Goal: Task Accomplishment & Management: Manage account settings

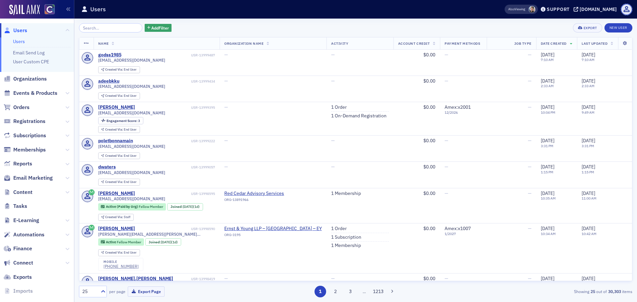
click at [38, 105] on span "Orders" at bounding box center [37, 107] width 74 height 14
click at [22, 109] on span "Orders" at bounding box center [21, 107] width 16 height 7
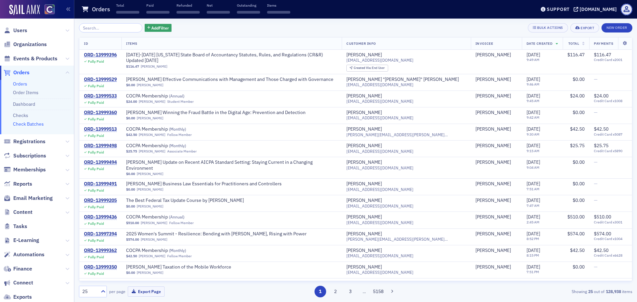
click at [35, 125] on link "Check Batches" at bounding box center [28, 124] width 31 height 6
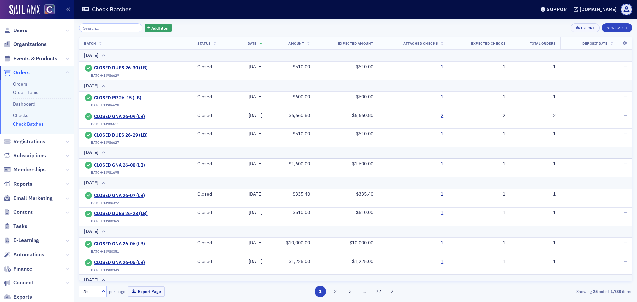
click at [27, 83] on li "Orders" at bounding box center [42, 84] width 58 height 6
click at [25, 83] on link "Orders" at bounding box center [20, 84] width 14 height 6
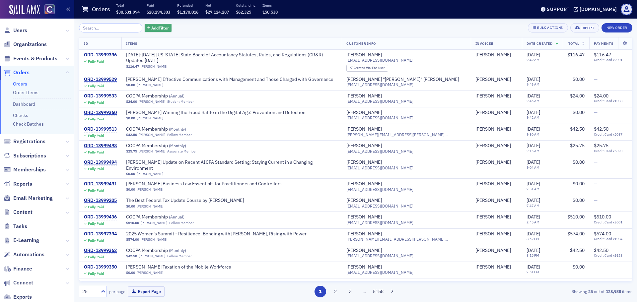
click at [158, 30] on span "Add Filter" at bounding box center [160, 28] width 18 height 6
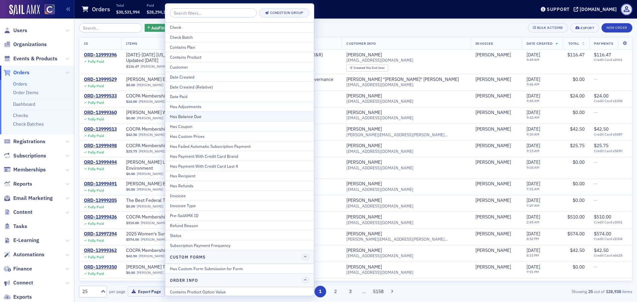
click at [201, 116] on div "Has Balance Due" at bounding box center [239, 116] width 139 height 6
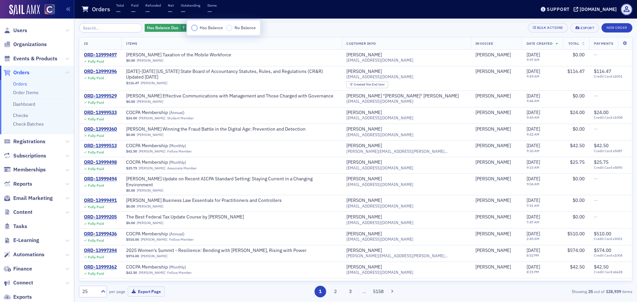
click at [196, 28] on input "Has Balance" at bounding box center [194, 28] width 6 height 6
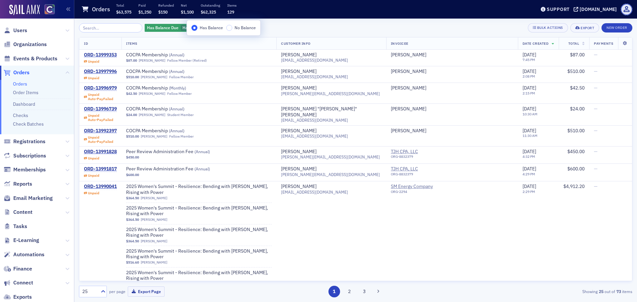
click at [447, 36] on div "Has Balance Due Has Balance Add Filter Bulk Actions Export New Order ID Items C…" at bounding box center [355, 160] width 553 height 274
click at [573, 47] on th "Total" at bounding box center [574, 43] width 31 height 12
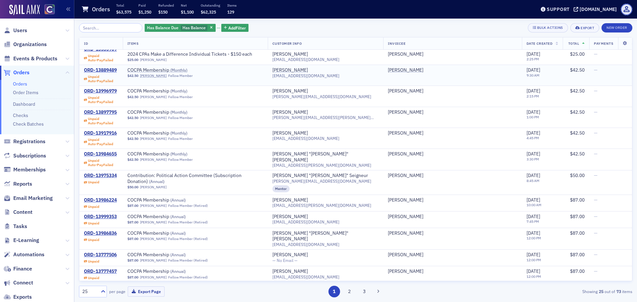
scroll to position [254, 0]
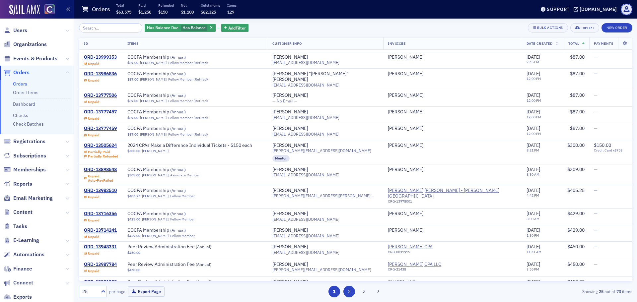
click at [349, 292] on button "2" at bounding box center [349, 292] width 12 height 12
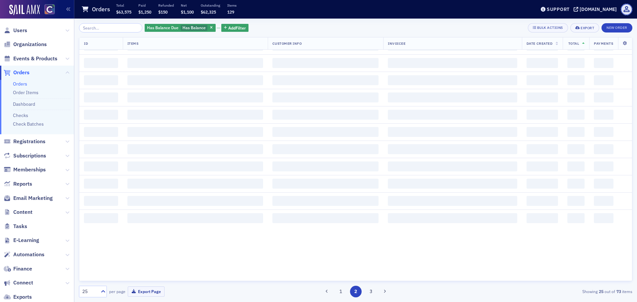
scroll to position [0, 0]
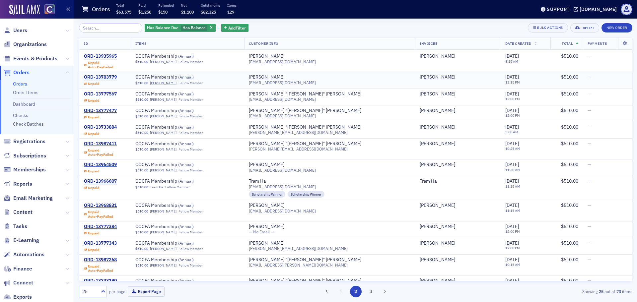
scroll to position [223, 0]
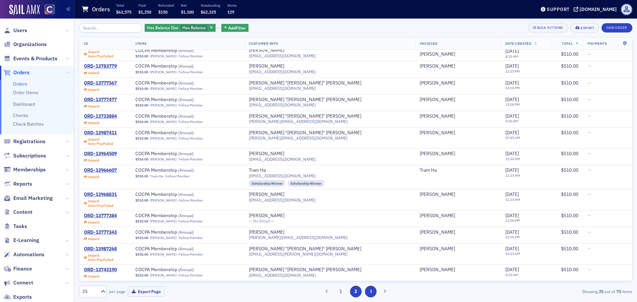
click at [373, 290] on button "3" at bounding box center [371, 292] width 12 height 12
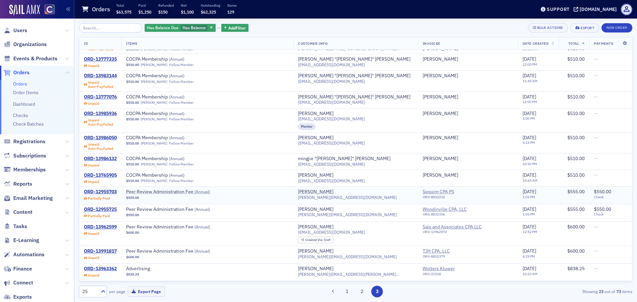
scroll to position [66, 0]
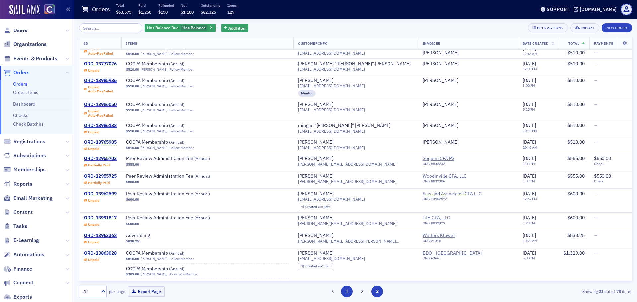
click at [350, 295] on button "1" at bounding box center [347, 292] width 12 height 12
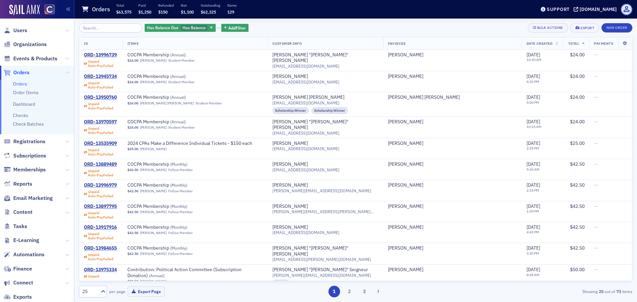
scroll to position [254, 0]
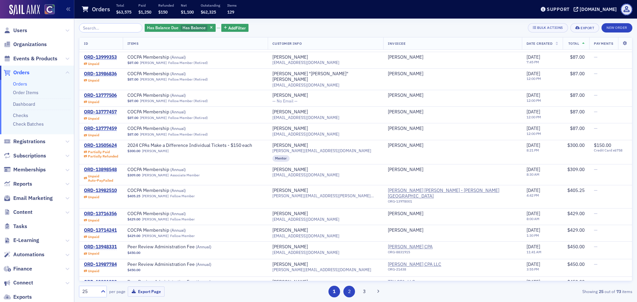
click at [353, 293] on button "2" at bounding box center [349, 292] width 12 height 12
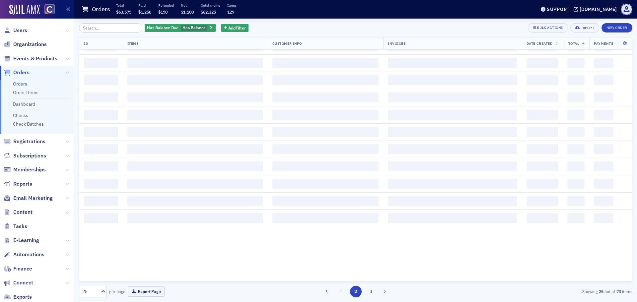
scroll to position [0, 0]
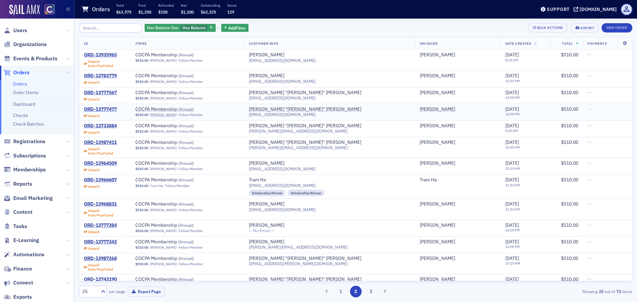
scroll to position [223, 0]
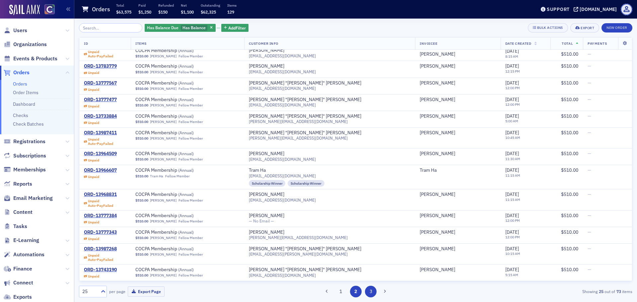
click at [369, 290] on button "3" at bounding box center [371, 292] width 12 height 12
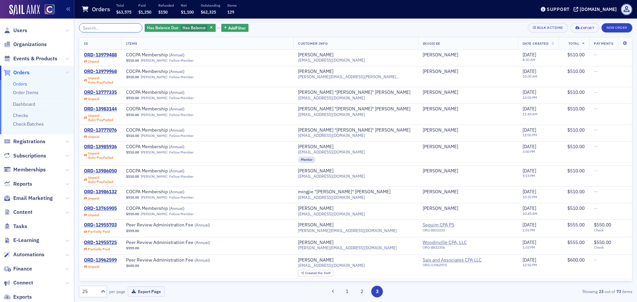
click at [115, 26] on input "search" at bounding box center [110, 27] width 63 height 9
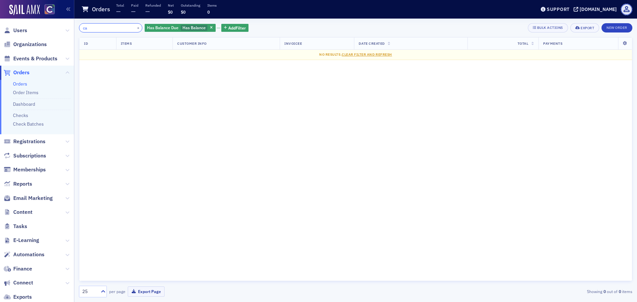
type input "c"
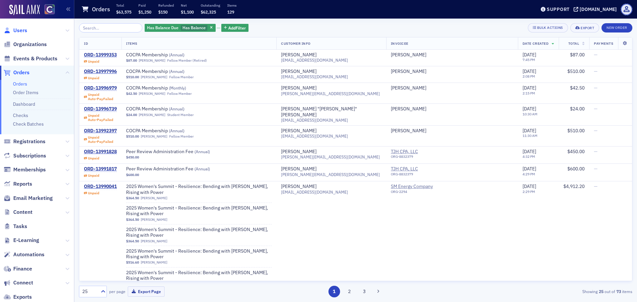
click at [23, 32] on span "Users" at bounding box center [20, 30] width 14 height 7
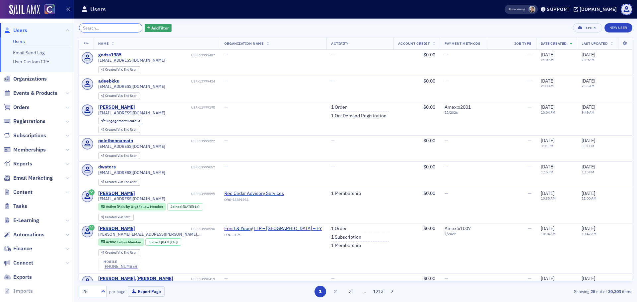
click at [94, 29] on input "search" at bounding box center [110, 27] width 63 height 9
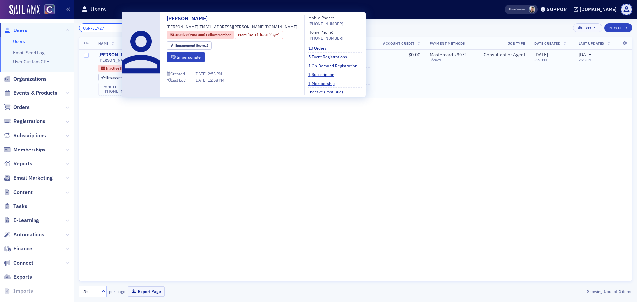
type input "USR-31727"
click at [114, 56] on div "[PERSON_NAME]" at bounding box center [116, 55] width 37 height 6
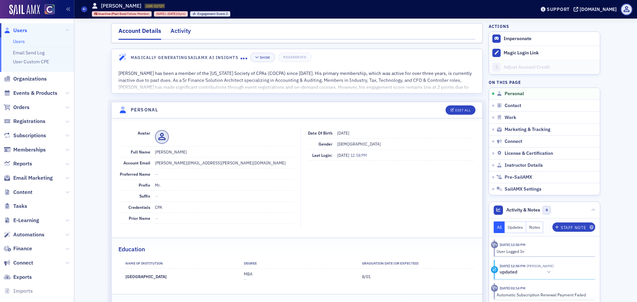
click at [171, 32] on div "Activity" at bounding box center [181, 33] width 20 height 12
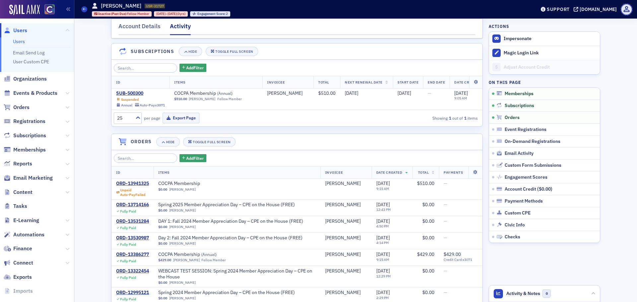
scroll to position [66, 0]
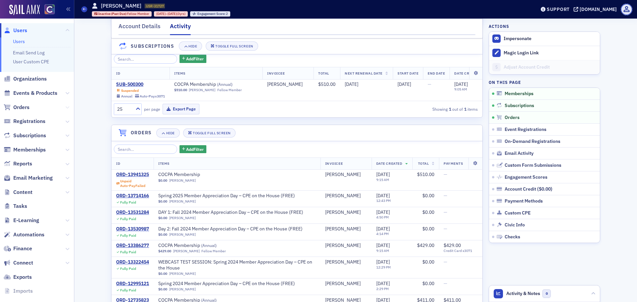
click at [65, 107] on icon at bounding box center [67, 108] width 4 height 4
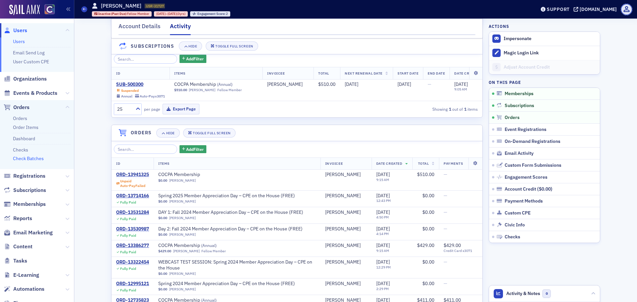
drag, startPoint x: 34, startPoint y: 163, endPoint x: 29, endPoint y: 161, distance: 5.4
click at [24, 117] on link "Orders" at bounding box center [20, 118] width 14 height 6
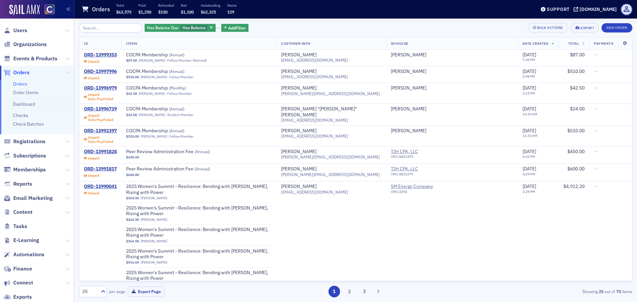
click at [582, 45] on icon at bounding box center [583, 44] width 3 height 4
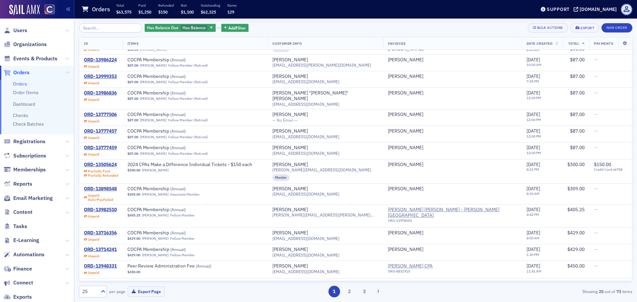
scroll to position [254, 0]
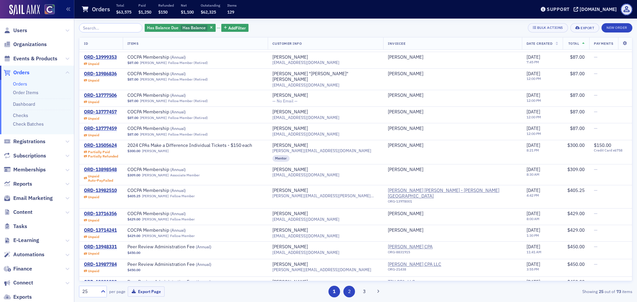
click at [349, 294] on button "2" at bounding box center [349, 292] width 12 height 12
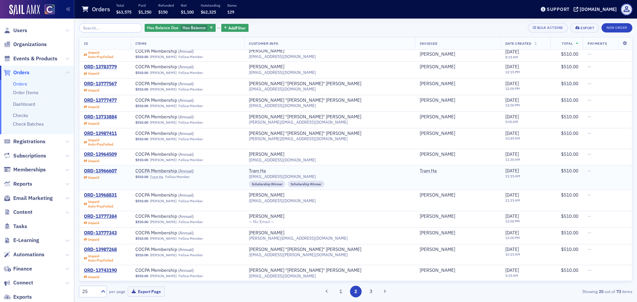
scroll to position [223, 0]
click at [368, 295] on button "3" at bounding box center [371, 292] width 12 height 12
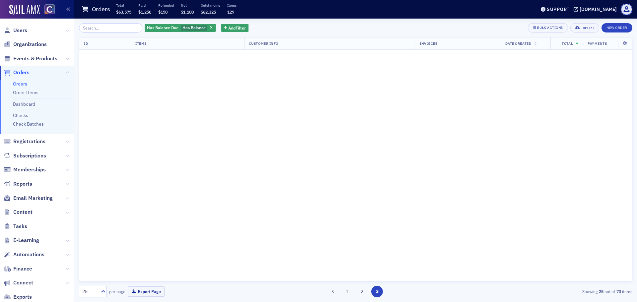
scroll to position [0, 0]
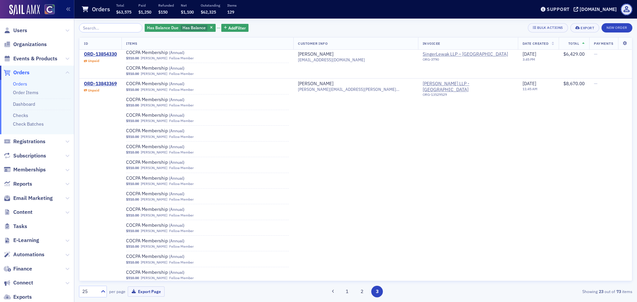
scroll to position [1065, 0]
click at [359, 293] on button "2" at bounding box center [362, 292] width 12 height 12
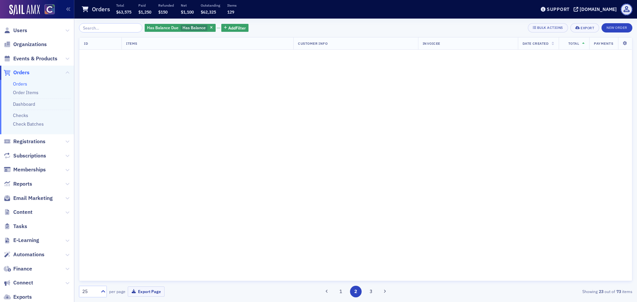
scroll to position [0, 0]
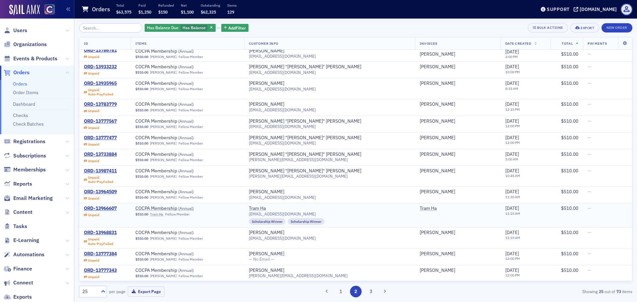
scroll to position [223, 0]
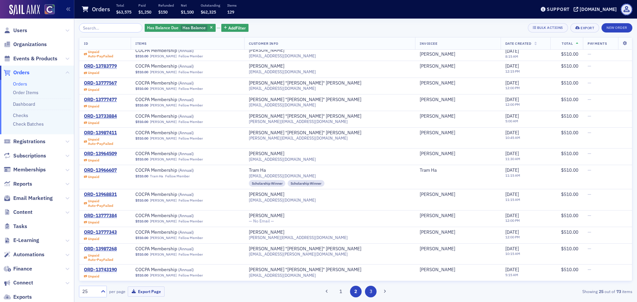
click at [372, 288] on button "3" at bounding box center [371, 292] width 12 height 12
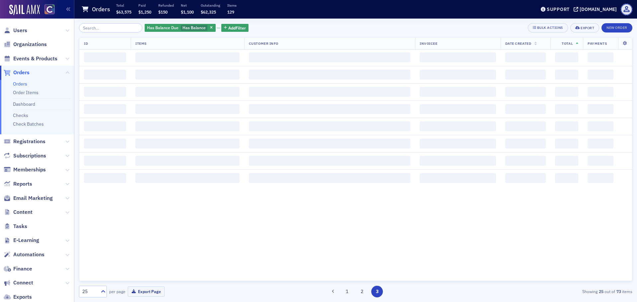
scroll to position [332, 0]
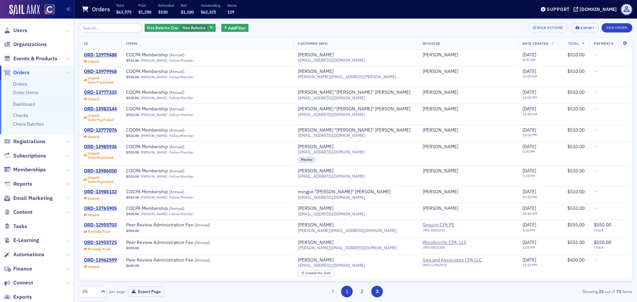
click at [347, 294] on button "1" at bounding box center [347, 292] width 12 height 12
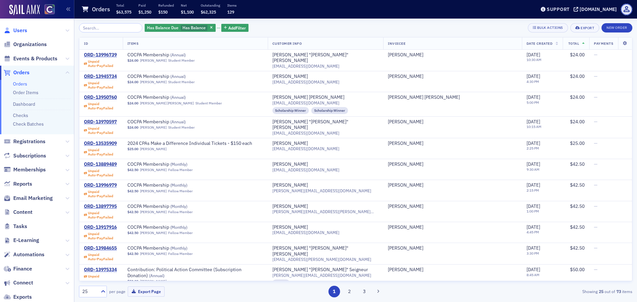
click at [26, 29] on span "Users" at bounding box center [20, 30] width 14 height 7
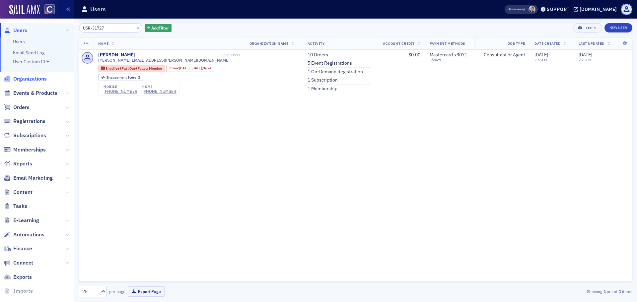
click at [34, 82] on span "Organizations" at bounding box center [30, 78] width 34 height 7
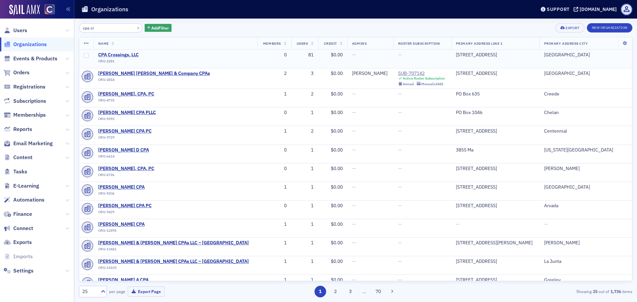
type input "cpa cr"
click at [121, 53] on span "CPA Crossings, LLC" at bounding box center [128, 55] width 60 height 6
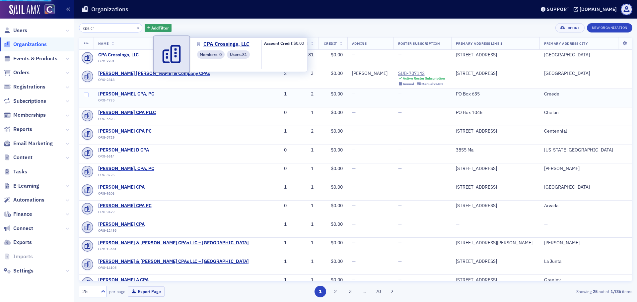
select select "US"
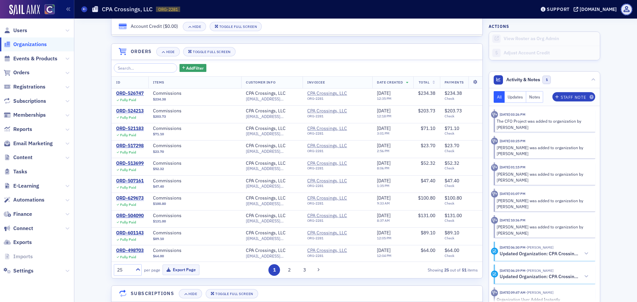
scroll to position [431, 0]
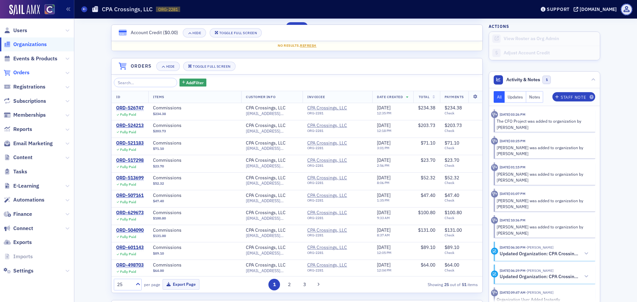
click at [29, 74] on span "Orders" at bounding box center [21, 72] width 16 height 7
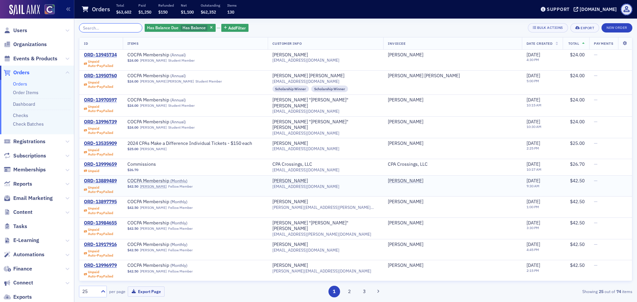
scroll to position [253, 0]
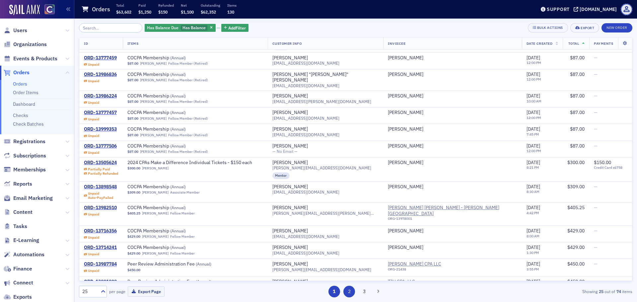
click at [347, 293] on button "2" at bounding box center [349, 292] width 12 height 12
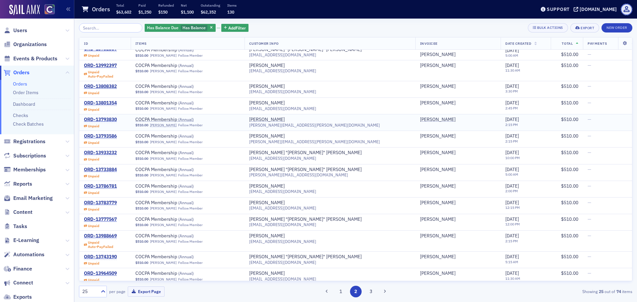
scroll to position [100, 0]
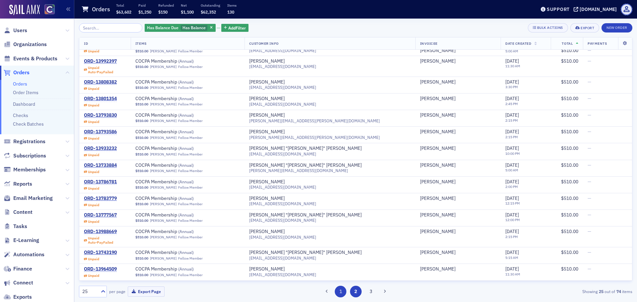
click at [341, 292] on button "1" at bounding box center [341, 292] width 12 height 12
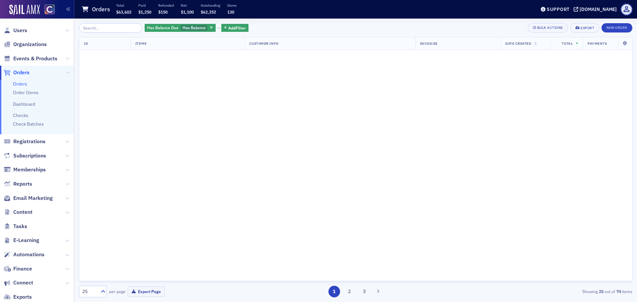
scroll to position [0, 0]
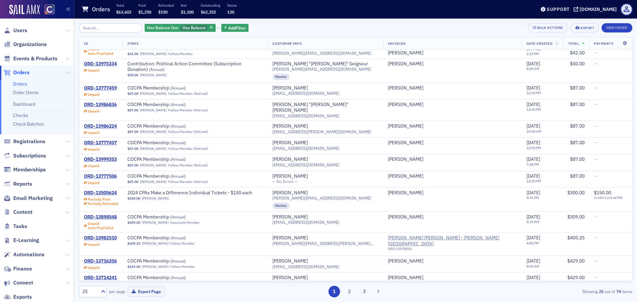
scroll to position [253, 0]
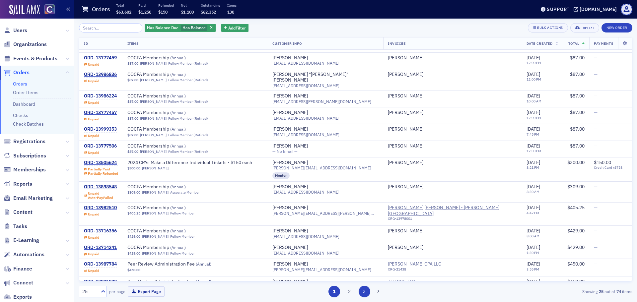
click at [362, 291] on button "3" at bounding box center [365, 292] width 12 height 12
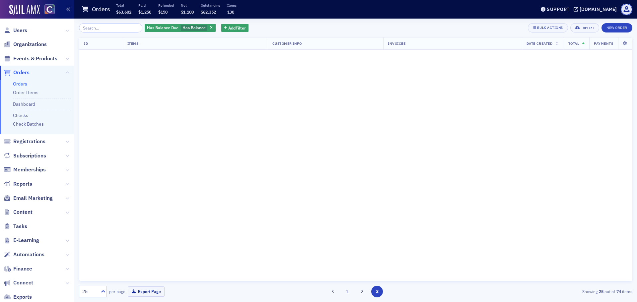
scroll to position [0, 0]
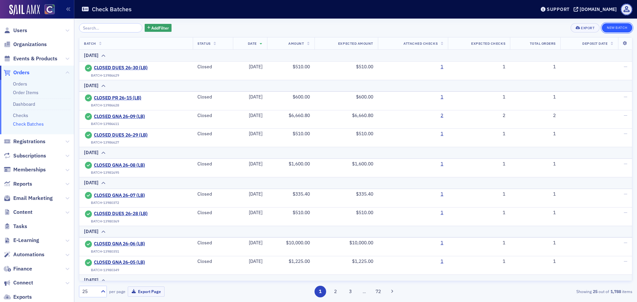
click at [612, 26] on button "New Batch" at bounding box center [617, 27] width 31 height 9
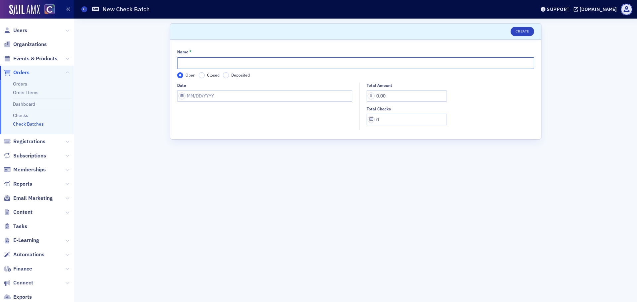
click at [193, 64] on input "Name *" at bounding box center [355, 63] width 357 height 12
type input "DUES 26-31 (LB)"
select select "7"
select select "2025"
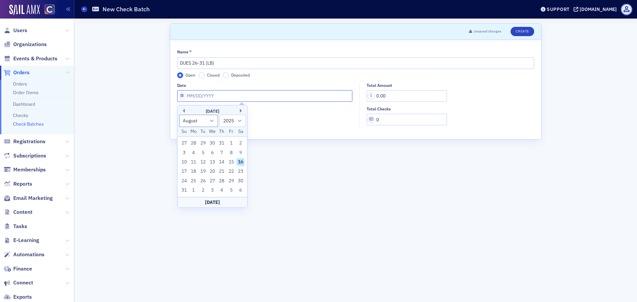
click at [213, 96] on input "Date" at bounding box center [264, 96] width 175 height 12
click at [229, 143] on div "1" at bounding box center [231, 143] width 8 height 8
type input "08/01/2025"
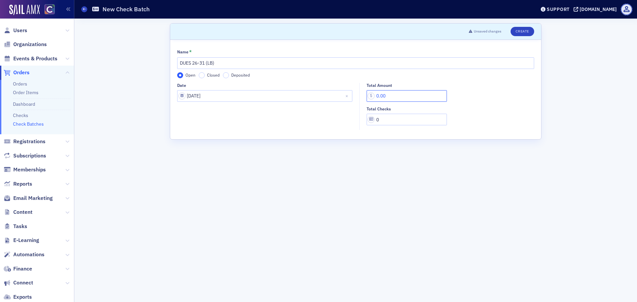
drag, startPoint x: 394, startPoint y: 96, endPoint x: 363, endPoint y: 96, distance: 30.5
click at [363, 96] on div "Total Amount 0.00 Total Checks 0" at bounding box center [449, 104] width 178 height 43
type input "510.00"
type input "1"
click at [526, 31] on button "Create" at bounding box center [523, 31] width 24 height 9
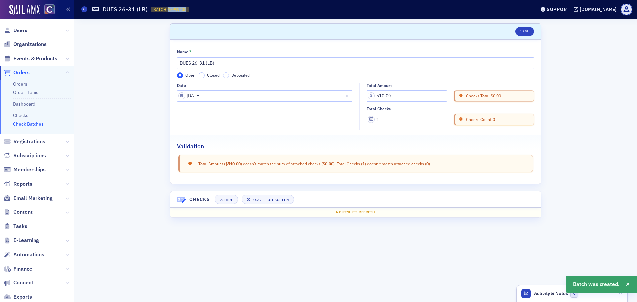
drag, startPoint x: 167, startPoint y: 8, endPoint x: 193, endPoint y: 8, distance: 26.2
click at [193, 8] on div "Check Batches DUES 26-31 (LB) BATCH-13999605 13999605" at bounding box center [303, 9] width 444 height 13
copy span "13999605"
click at [83, 10] on icon at bounding box center [84, 9] width 3 height 3
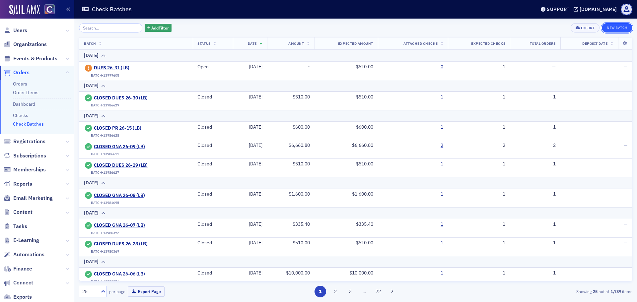
click at [625, 30] on button "New Batch" at bounding box center [617, 27] width 31 height 9
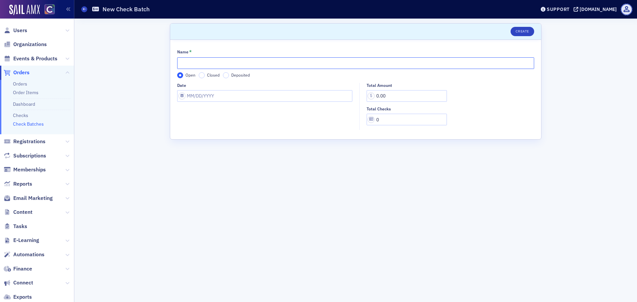
click at [222, 67] on input "Name *" at bounding box center [355, 63] width 357 height 12
type input "DUES 26-32 (LB)"
drag, startPoint x: 216, startPoint y: 86, endPoint x: 216, endPoint y: 92, distance: 5.7
click at [216, 87] on div "Date" at bounding box center [264, 85] width 175 height 5
click at [216, 98] on input "Date" at bounding box center [264, 96] width 175 height 12
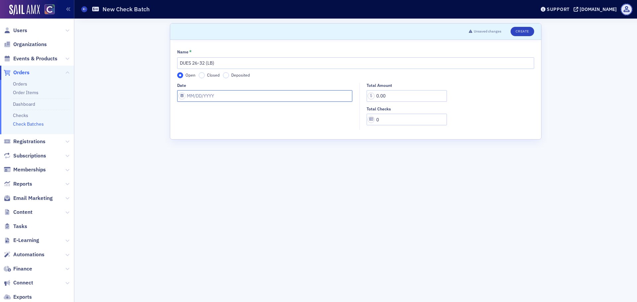
select select "7"
select select "2025"
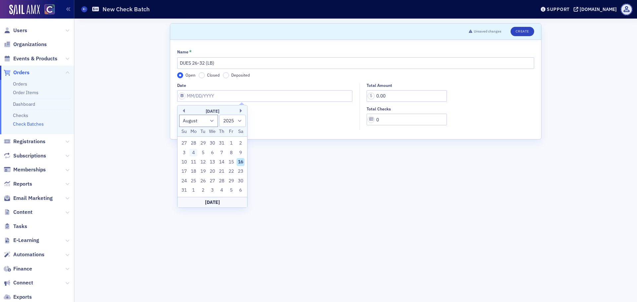
click at [193, 151] on div "4" at bounding box center [193, 153] width 8 height 8
type input "08/04/2025"
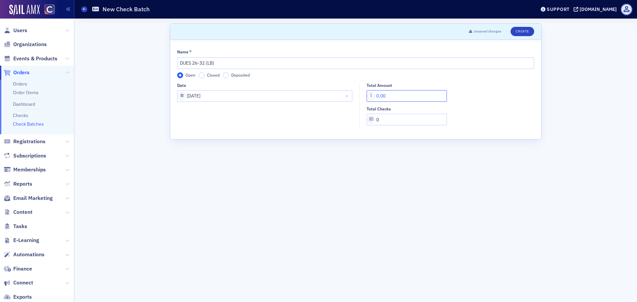
drag, startPoint x: 394, startPoint y: 93, endPoint x: 315, endPoint y: 88, distance: 79.5
click at [315, 88] on div "Date 08/04/2025 Total Amount 0.00 Total Checks 0" at bounding box center [355, 106] width 357 height 47
type input "510.00"
type input "1"
click at [525, 33] on button "Create" at bounding box center [523, 31] width 24 height 9
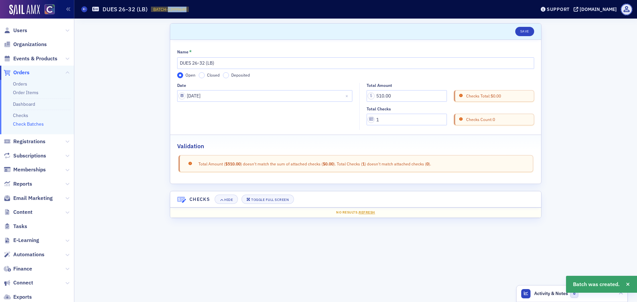
drag, startPoint x: 167, startPoint y: 10, endPoint x: 187, endPoint y: 9, distance: 19.6
click at [187, 9] on span "BATCH-13999649 13999649" at bounding box center [170, 10] width 38 height 6
copy span "13999649"
click at [83, 10] on icon at bounding box center [84, 9] width 3 height 3
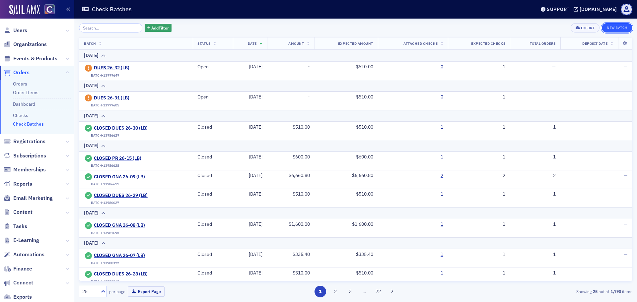
click at [608, 26] on button "New Batch" at bounding box center [617, 27] width 31 height 9
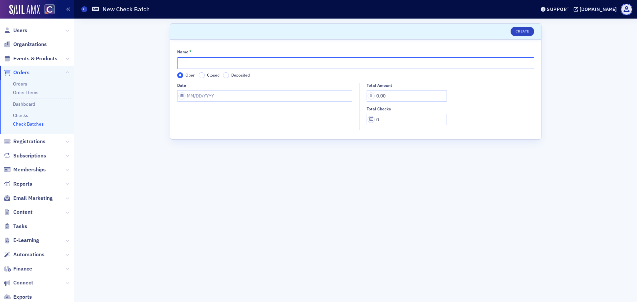
click at [202, 63] on input "Name *" at bounding box center [355, 63] width 357 height 12
type input "GNA 26-10 (LB)"
select select "7"
select select "2025"
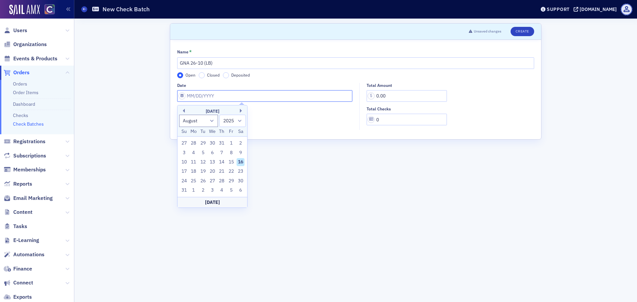
click at [197, 99] on input "Date" at bounding box center [264, 96] width 175 height 12
click at [201, 154] on div "5" at bounding box center [203, 153] width 8 height 8
type input "08/05/2025"
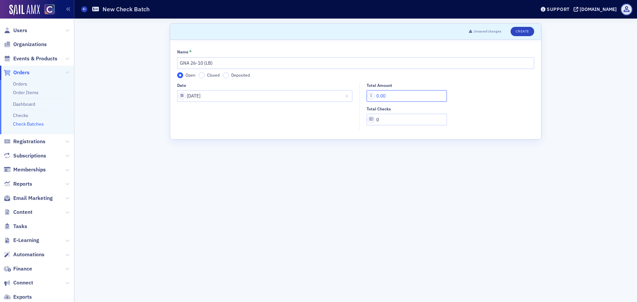
drag, startPoint x: 393, startPoint y: 95, endPoint x: 329, endPoint y: 97, distance: 63.7
click at [329, 97] on div "Date 08/05/2025 Total Amount 0.00 Total Checks 0" at bounding box center [355, 106] width 357 height 47
type input "5,000.00"
type input "1"
click at [519, 33] on button "Create" at bounding box center [523, 31] width 24 height 9
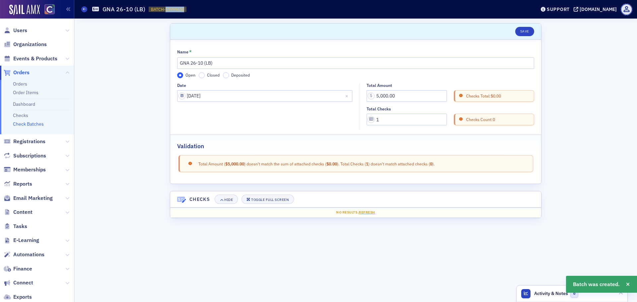
drag, startPoint x: 164, startPoint y: 8, endPoint x: 184, endPoint y: 8, distance: 19.9
click at [184, 8] on span "BATCH-13999650 13999650" at bounding box center [168, 10] width 38 height 6
copy span "13999650"
click at [85, 9] on icon at bounding box center [84, 9] width 3 height 3
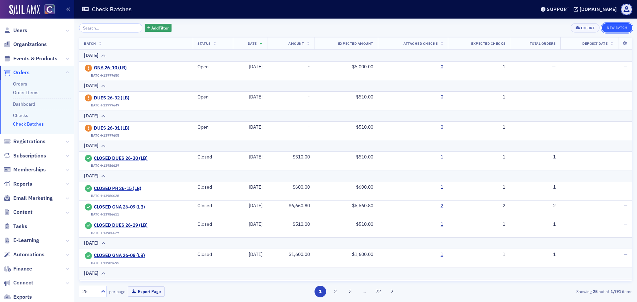
click at [614, 28] on button "New Batch" at bounding box center [617, 27] width 31 height 9
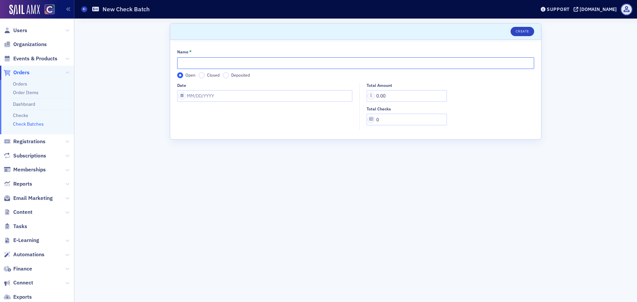
click at [197, 64] on input "Name *" at bounding box center [355, 63] width 357 height 12
type input "GNA 26-11 (LB)"
select select "7"
select select "2025"
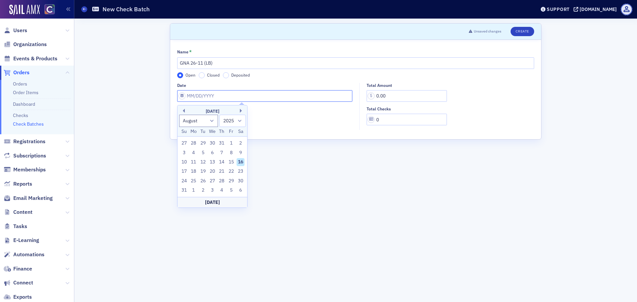
click at [207, 100] on input "Date" at bounding box center [264, 96] width 175 height 12
click at [206, 151] on div "5" at bounding box center [203, 153] width 8 height 8
type input "08/05/2025"
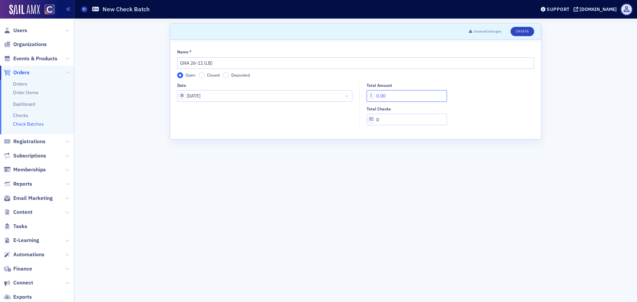
drag, startPoint x: 403, startPoint y: 96, endPoint x: 342, endPoint y: 90, distance: 61.3
click at [344, 95] on div "Date 08/05/2025 Total Amount 0.00 Total Checks 0" at bounding box center [355, 106] width 357 height 47
type input "26.70"
type input "1"
click at [524, 32] on button "Create" at bounding box center [523, 31] width 24 height 9
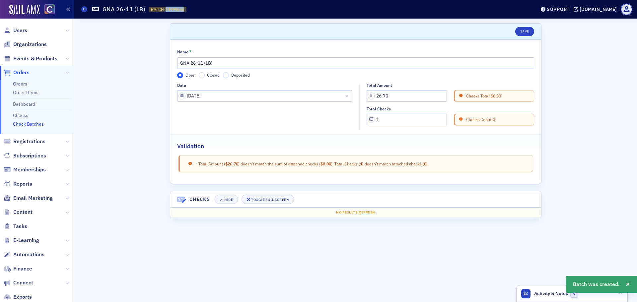
drag, startPoint x: 164, startPoint y: 10, endPoint x: 186, endPoint y: 9, distance: 21.6
click at [186, 9] on span "BATCH-13999666 13999666" at bounding box center [168, 10] width 38 height 6
copy span "13999666"
click at [83, 10] on span at bounding box center [84, 9] width 6 height 6
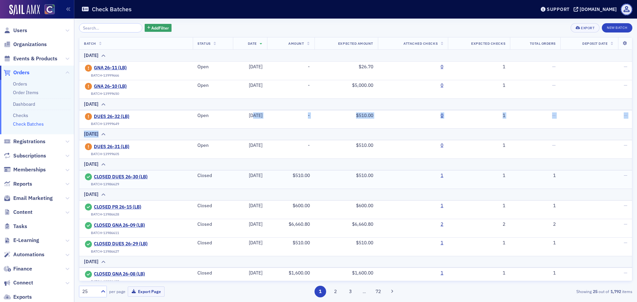
click at [239, 25] on div "Add Filter Export New Batch" at bounding box center [355, 27] width 553 height 9
click at [617, 27] on button "New Batch" at bounding box center [617, 27] width 31 height 9
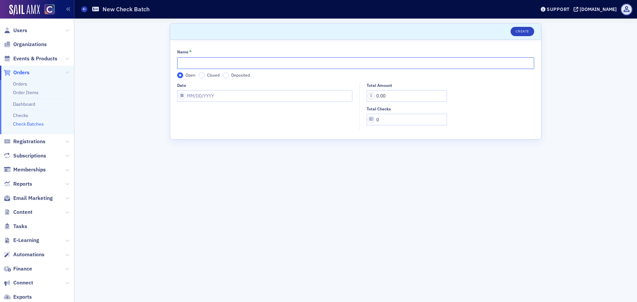
click at [204, 63] on input "Name *" at bounding box center [355, 63] width 357 height 12
type input "DUES 26-33 (LB)"
select select "7"
select select "2025"
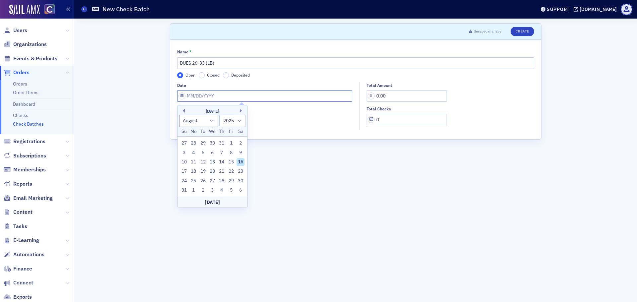
click at [207, 97] on input "Date" at bounding box center [264, 96] width 175 height 12
click at [194, 161] on div "11" at bounding box center [193, 162] width 8 height 8
type input "08/11/2025"
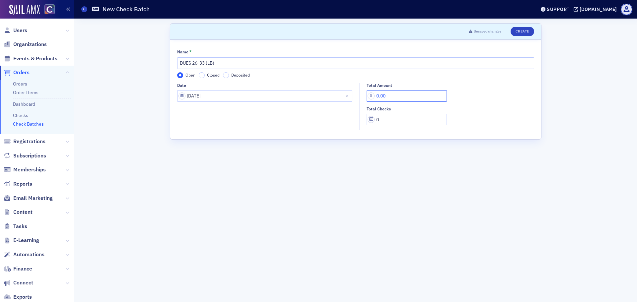
drag, startPoint x: 361, startPoint y: 95, endPoint x: 333, endPoint y: 89, distance: 28.4
click at [335, 93] on div "Date 08/11/2025 Total Amount 0.00 Total Checks 0" at bounding box center [355, 106] width 357 height 47
type input "510.00"
type input "1"
click at [531, 36] on button "Create" at bounding box center [523, 31] width 24 height 9
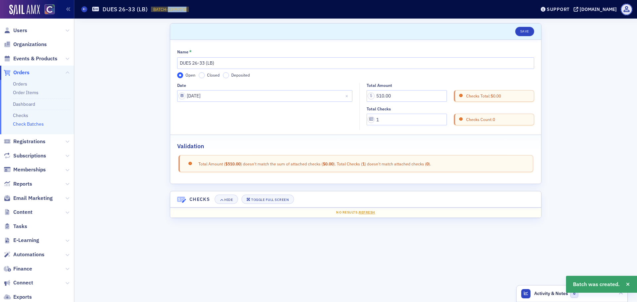
drag, startPoint x: 167, startPoint y: 9, endPoint x: 194, endPoint y: 9, distance: 27.5
click at [194, 9] on div "Check Batches DUES 26-33 (LB) BATCH-13999758 13999758" at bounding box center [303, 9] width 444 height 13
copy span "13999758"
click at [85, 10] on icon at bounding box center [84, 9] width 3 height 3
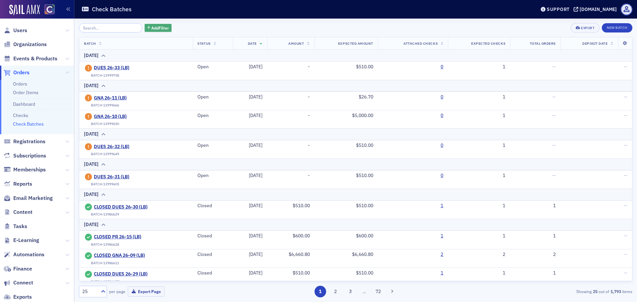
click at [147, 30] on icon "button" at bounding box center [148, 28] width 3 height 4
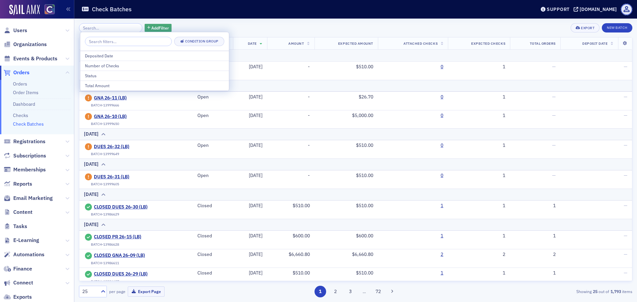
click at [158, 26] on span "Add Filter" at bounding box center [160, 28] width 18 height 6
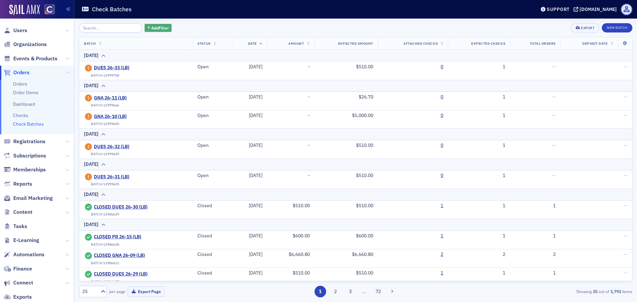
click at [158, 26] on span "Add Filter" at bounding box center [160, 28] width 18 height 6
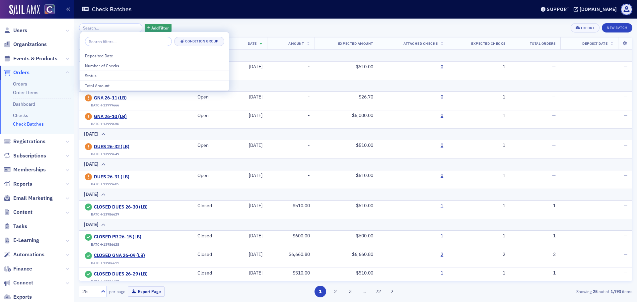
click at [223, 22] on div "Add Filter Export New Batch Batch Status Date Amount Expected Amount Attached C…" at bounding box center [355, 161] width 553 height 284
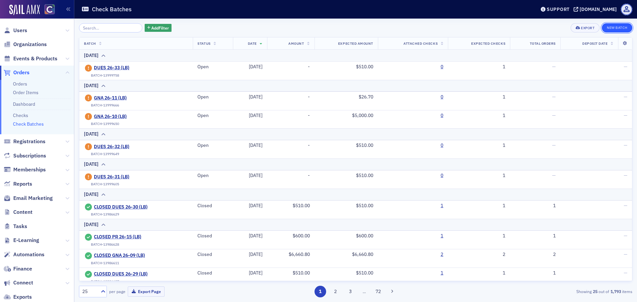
click at [611, 24] on button "New Batch" at bounding box center [617, 27] width 31 height 9
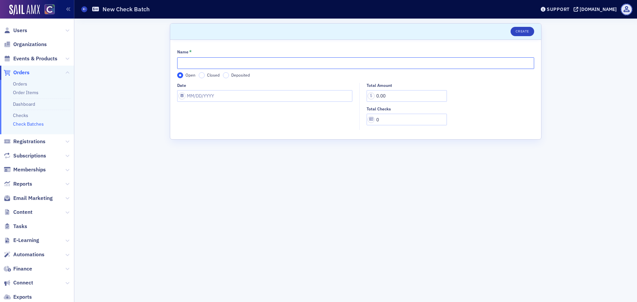
click at [192, 64] on input "Name *" at bounding box center [355, 63] width 357 height 12
type input "DUES 26-34 (LB)"
select select "7"
select select "2025"
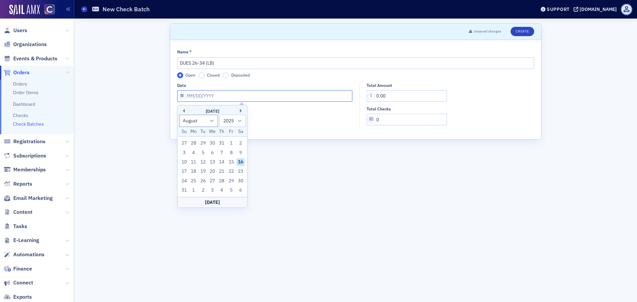
click at [202, 94] on input "Date" at bounding box center [264, 96] width 175 height 12
click at [195, 164] on div "11" at bounding box center [193, 162] width 8 height 8
type input "08/11/2025"
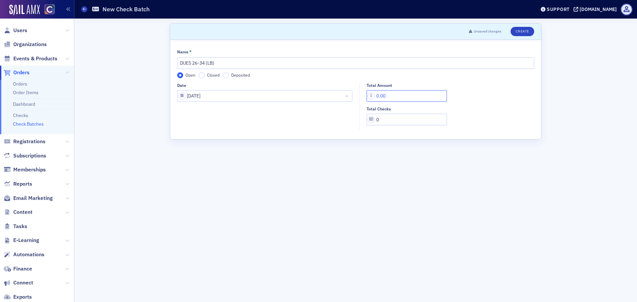
drag, startPoint x: 398, startPoint y: 97, endPoint x: 353, endPoint y: 101, distance: 45.6
click at [353, 101] on div "Date 08/11/2025 Total Amount 0.00 Total Checks 0" at bounding box center [355, 106] width 357 height 47
type input "597.00"
type input "1"
click at [527, 33] on button "Create" at bounding box center [523, 31] width 24 height 9
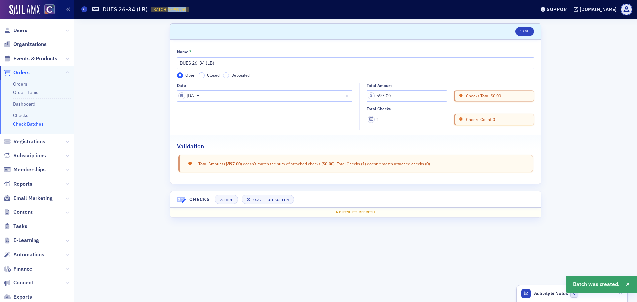
drag, startPoint x: 167, startPoint y: 9, endPoint x: 188, endPoint y: 8, distance: 20.9
click at [188, 8] on span "BATCH-13999759 13999759" at bounding box center [170, 10] width 38 height 6
copy span "13999759"
click at [84, 11] on span at bounding box center [84, 9] width 6 height 6
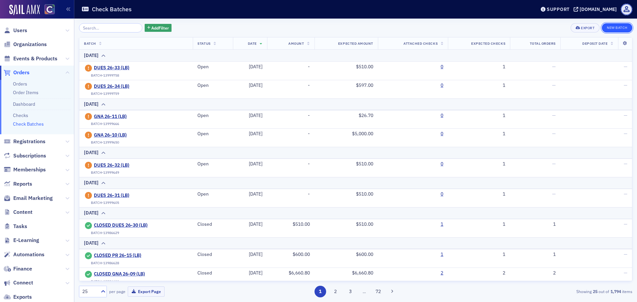
click at [610, 26] on button "New Batch" at bounding box center [617, 27] width 31 height 9
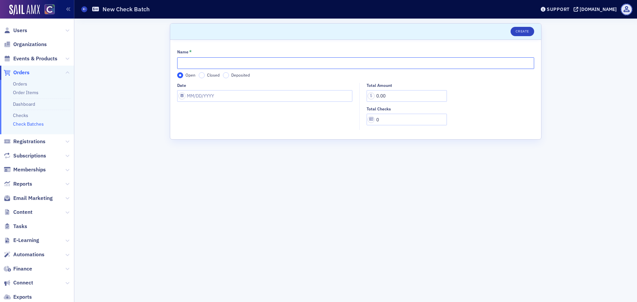
click at [232, 64] on input "Name *" at bounding box center [355, 63] width 357 height 12
type input "DUES 26-35 (LB)"
select select "7"
select select "2025"
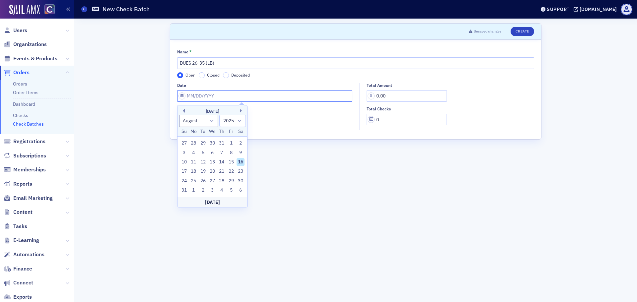
click at [247, 96] on input "Date" at bounding box center [264, 96] width 175 height 12
click at [205, 163] on div "12" at bounding box center [203, 162] width 8 height 8
type input "08/12/2025"
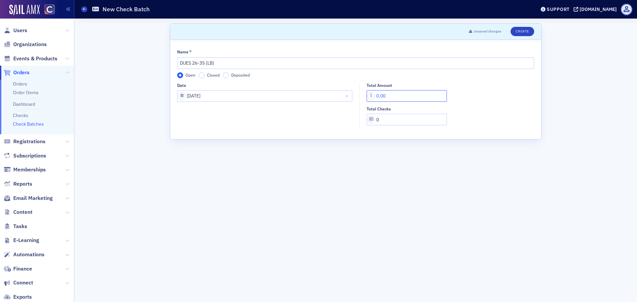
drag, startPoint x: 397, startPoint y: 95, endPoint x: 328, endPoint y: 94, distance: 69.7
click at [328, 94] on div "Date 08/12/2025 Total Amount 0.00 Total Checks 0" at bounding box center [355, 106] width 357 height 47
type input "6,516.00"
drag, startPoint x: 392, startPoint y: 119, endPoint x: 338, endPoint y: 118, distance: 54.4
click at [338, 118] on div "Date 08/12/2025 Total Amount 6,516.00 Total Checks 0" at bounding box center [355, 106] width 357 height 47
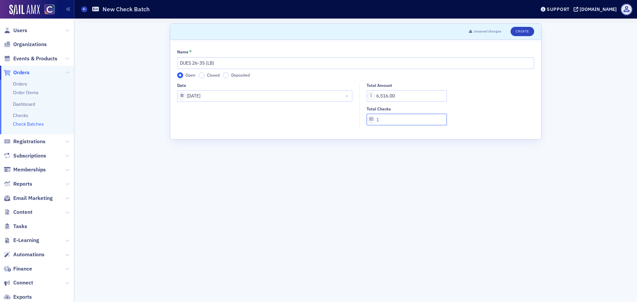
type input "1"
click at [524, 31] on button "Create" at bounding box center [523, 31] width 24 height 9
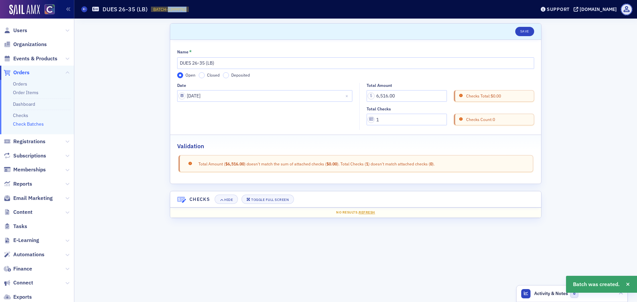
drag, startPoint x: 167, startPoint y: 9, endPoint x: 188, endPoint y: 9, distance: 21.6
click at [188, 9] on span "BATCH-13999761 13999761" at bounding box center [170, 10] width 38 height 6
copy span "13999761"
click at [82, 9] on span at bounding box center [84, 9] width 6 height 6
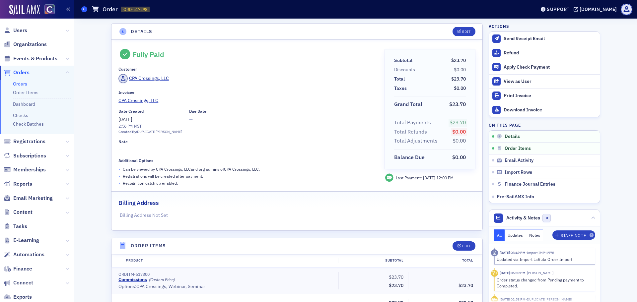
click at [84, 8] on icon at bounding box center [84, 9] width 3 height 3
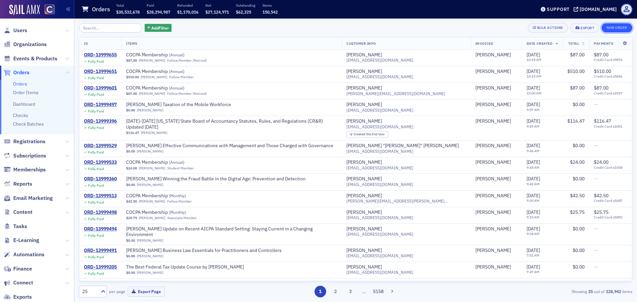
click at [623, 29] on button "New Order" at bounding box center [617, 27] width 31 height 9
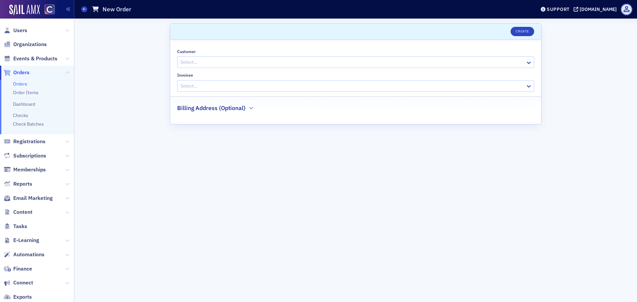
click at [217, 59] on div at bounding box center [352, 62] width 345 height 8
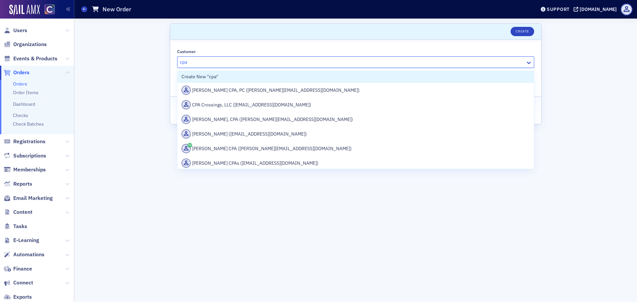
type input "cpa"
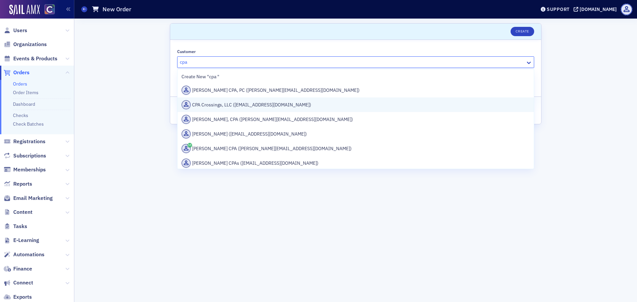
click at [215, 104] on div "CPA Crossings, LLC (vendor@cpacrossingsllc.com)" at bounding box center [355, 104] width 348 height 9
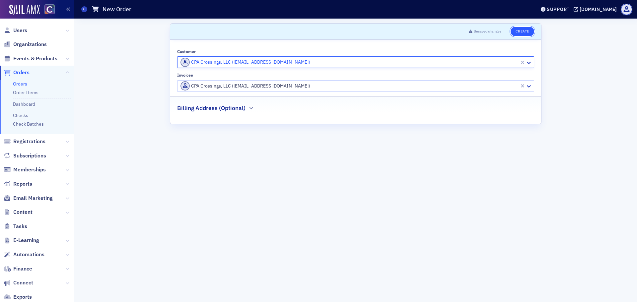
click at [518, 32] on button "Create" at bounding box center [523, 31] width 24 height 9
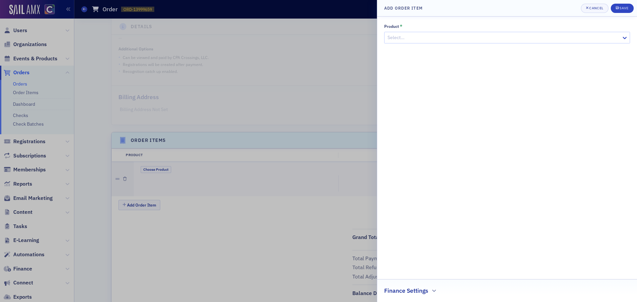
scroll to position [142, 0]
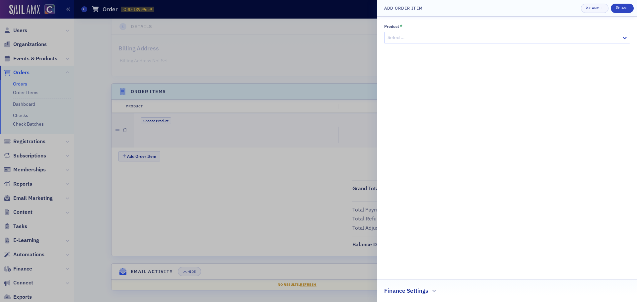
click at [410, 41] on div at bounding box center [504, 38] width 234 height 8
type input "comm"
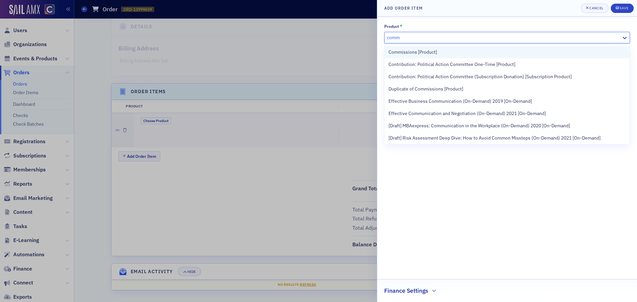
click at [411, 52] on span "Commissions [Product]" at bounding box center [413, 52] width 48 height 7
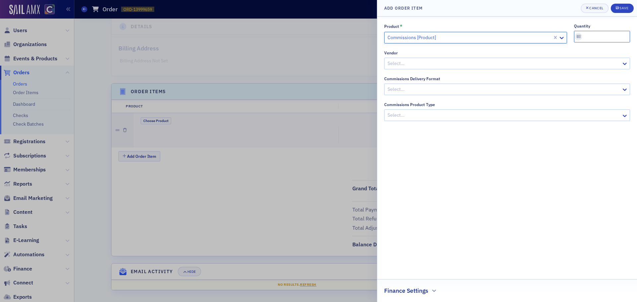
click at [612, 39] on input "quantity" at bounding box center [602, 37] width 56 height 12
type input "1"
click at [623, 7] on div "Save" at bounding box center [623, 8] width 9 height 4
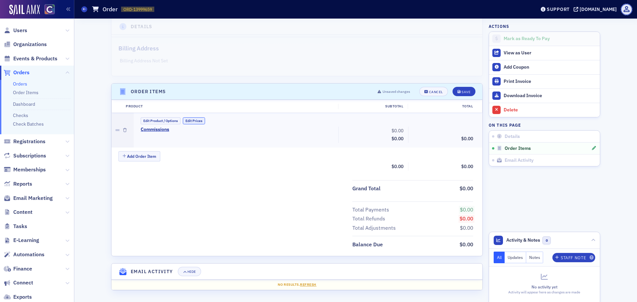
click at [184, 120] on button "Edit Prices" at bounding box center [194, 120] width 22 height 7
drag, startPoint x: 392, startPoint y: 129, endPoint x: 409, endPoint y: 130, distance: 17.6
click at [416, 130] on div "Commissions (Custom Price) 0.00 Subtotal $0.00 Discounts - 0.00 $0.00" at bounding box center [307, 136] width 342 height 18
type input "26.70"
click at [462, 93] on div "Save" at bounding box center [466, 92] width 9 height 4
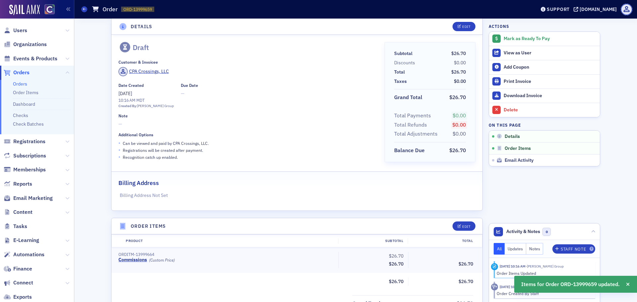
scroll to position [0, 0]
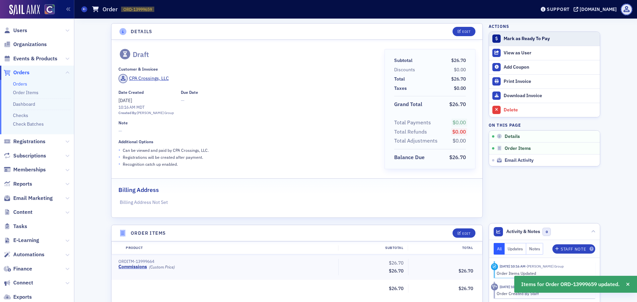
click at [519, 38] on div "Mark as Ready To Pay" at bounding box center [550, 39] width 93 height 6
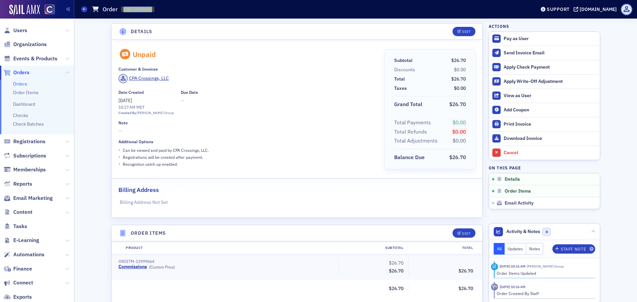
drag, startPoint x: 124, startPoint y: 9, endPoint x: 152, endPoint y: 8, distance: 28.2
click at [152, 8] on span "ORD-13999659" at bounding box center [137, 10] width 29 height 6
copy span "ORD-13999659"
